Goal: Information Seeking & Learning: Learn about a topic

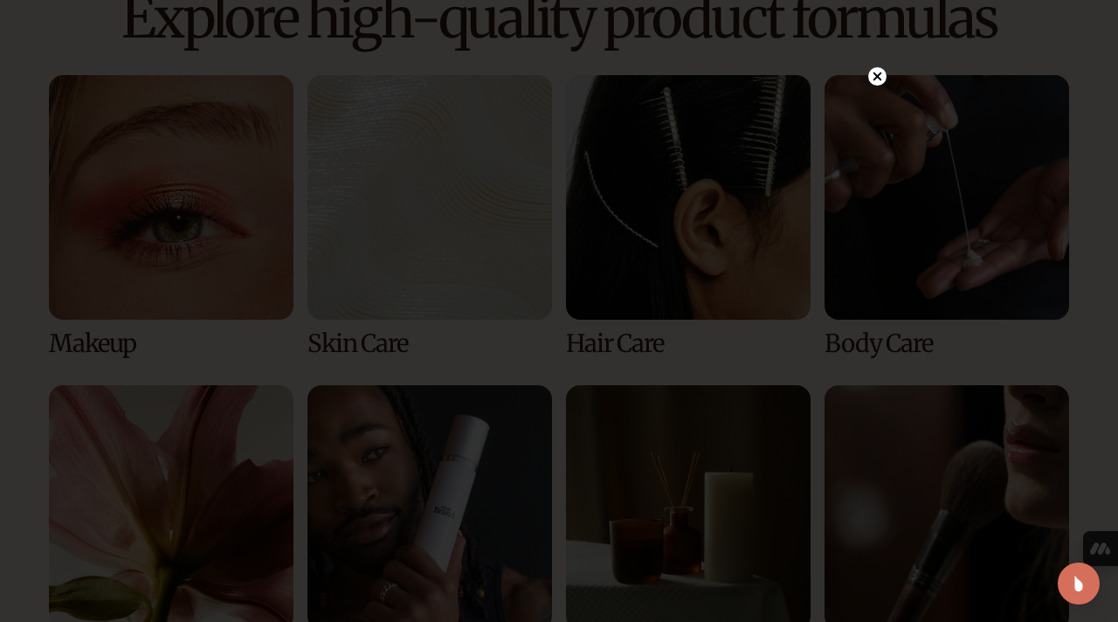
scroll to position [1190, 0]
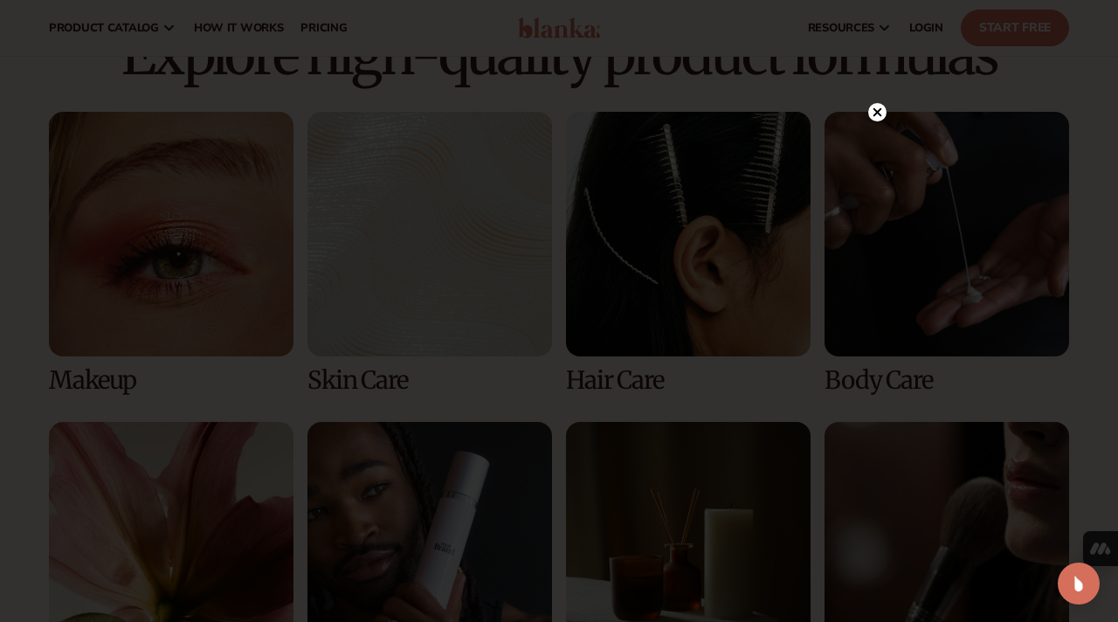
click at [876, 109] on circle at bounding box center [877, 112] width 18 height 18
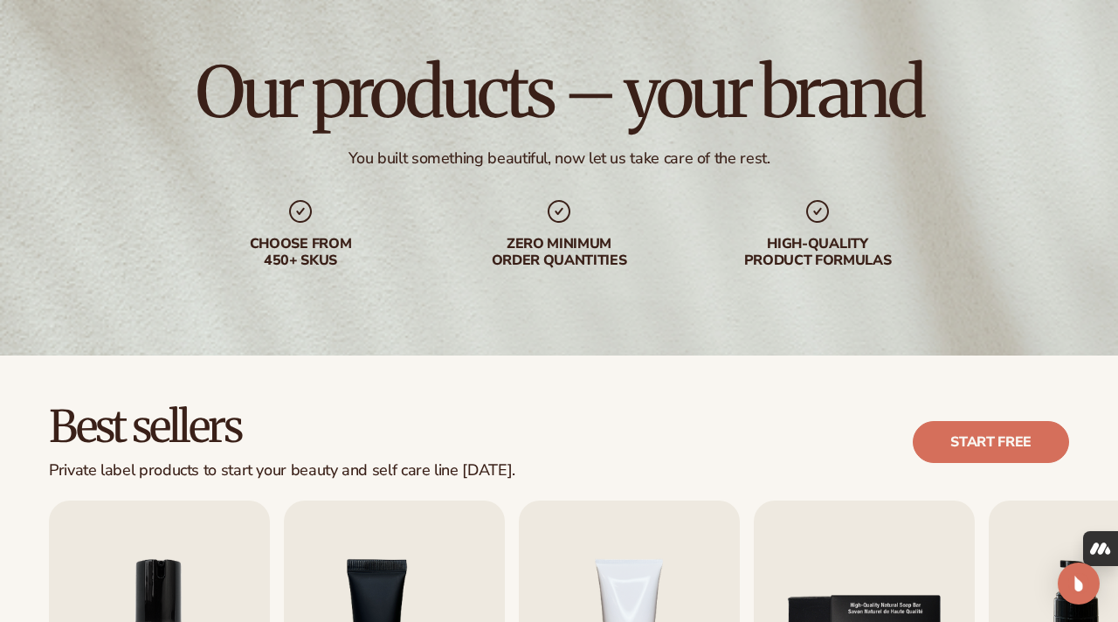
scroll to position [0, 0]
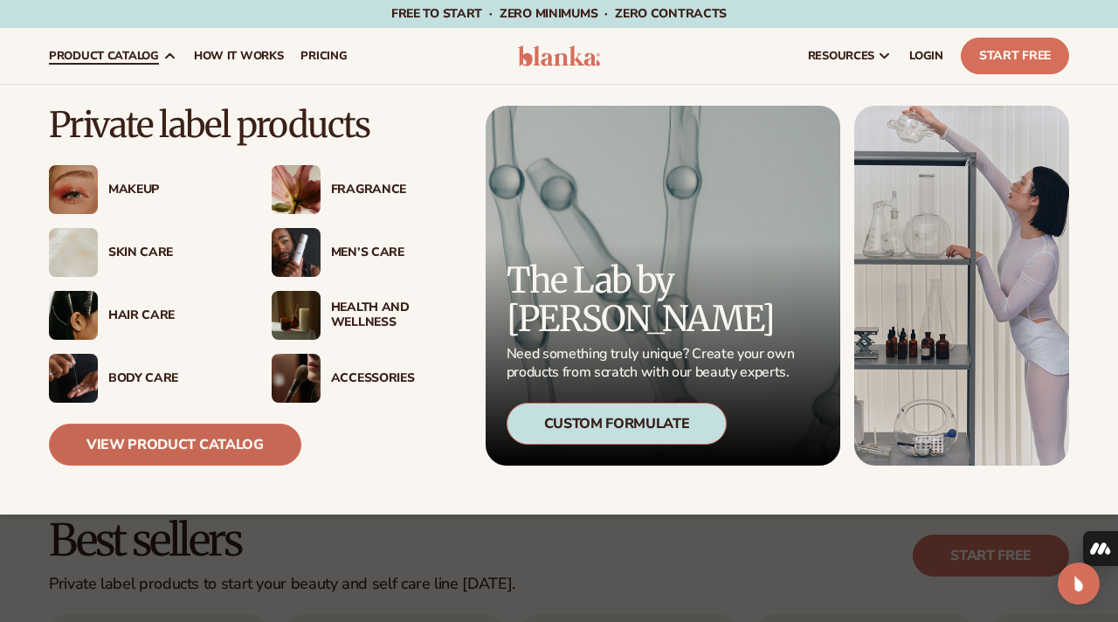
click at [221, 447] on link "View Product Catalog" at bounding box center [175, 445] width 252 height 42
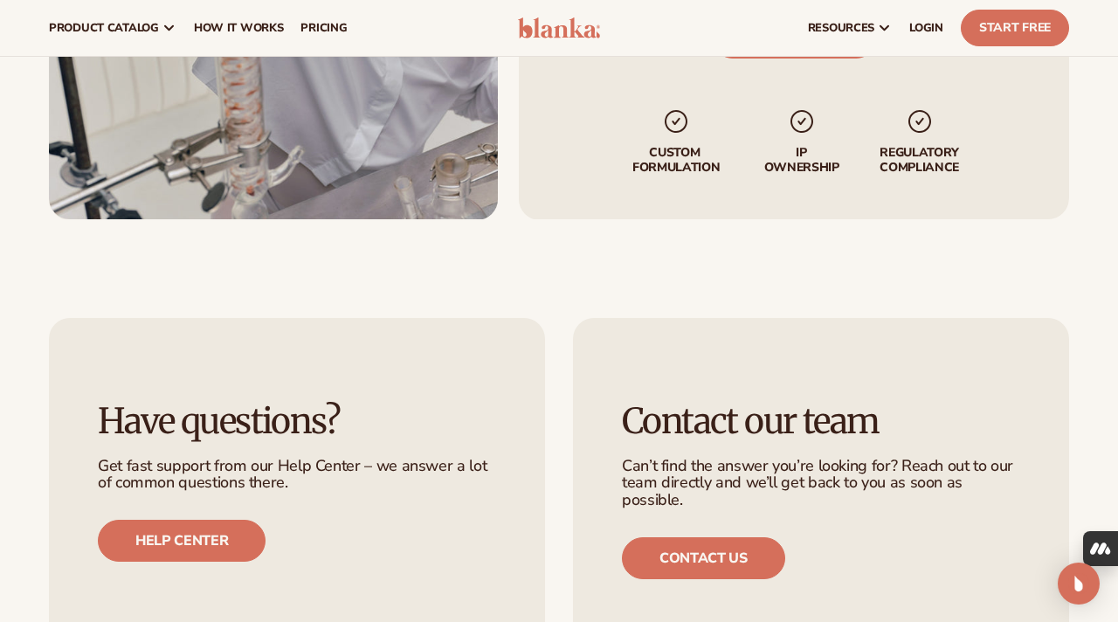
scroll to position [1556, 0]
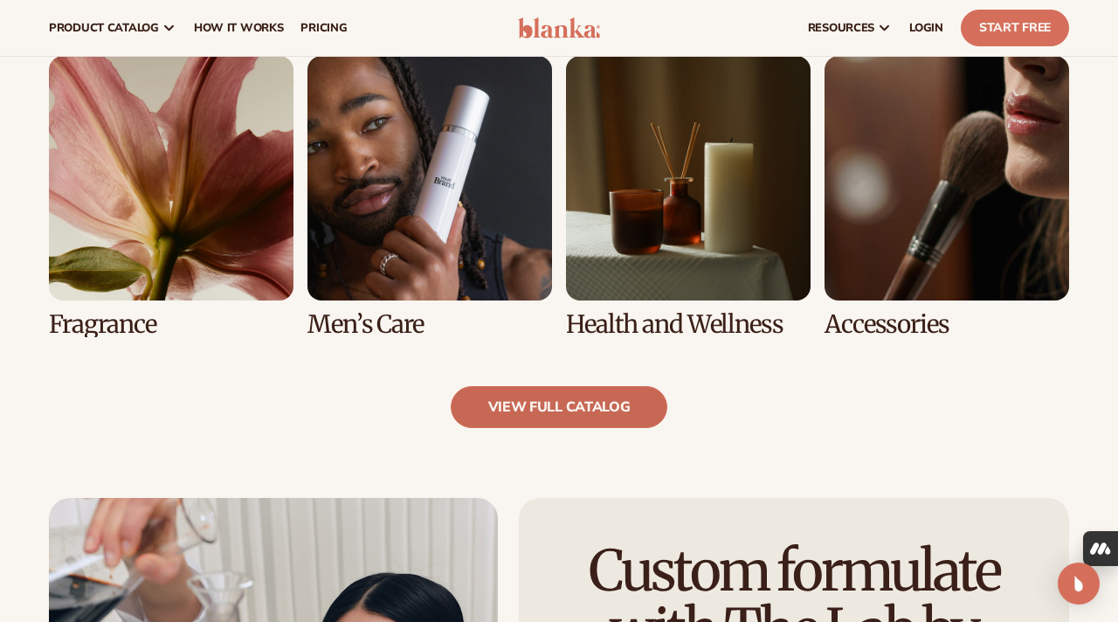
click at [612, 425] on link "view full catalog" at bounding box center [560, 407] width 218 height 42
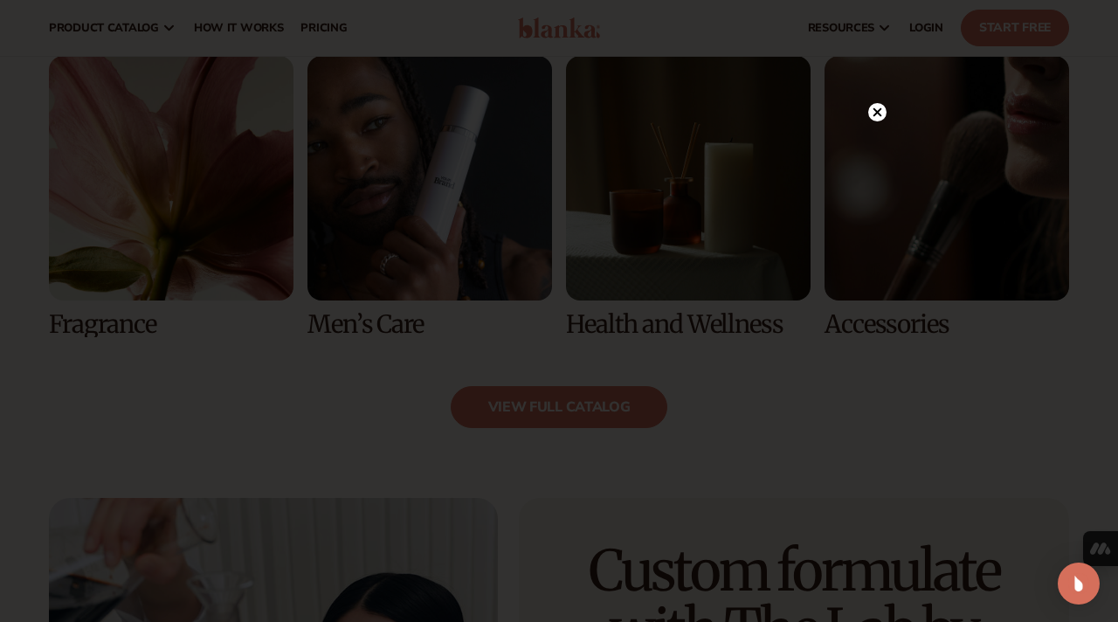
click at [890, 108] on div at bounding box center [559, 311] width 1118 height 622
click at [884, 111] on circle at bounding box center [877, 112] width 18 height 18
